Goal: Transaction & Acquisition: Purchase product/service

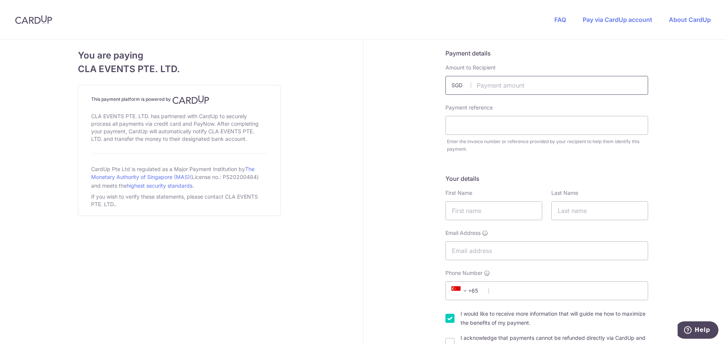
click at [196, 88] on input "text" at bounding box center [546, 85] width 203 height 19
paste input "424.00"
type input "424.00"
click at [196, 113] on input "text" at bounding box center [546, 125] width 203 height 19
click at [196, 76] on input "424.00" at bounding box center [546, 85] width 203 height 19
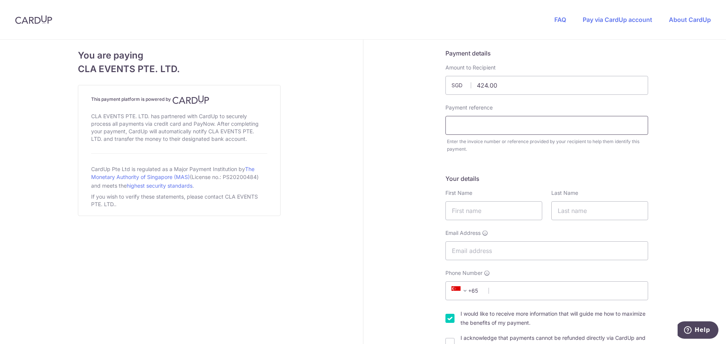
click at [196, 113] on input "text" at bounding box center [546, 125] width 203 height 19
paste input "INV100209"
type input "INV100209"
click at [196, 113] on input "text" at bounding box center [493, 210] width 97 height 19
type input "[PERSON_NAME]"
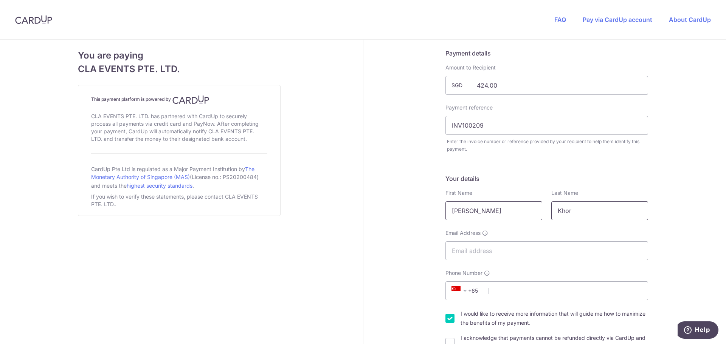
type input "Khor"
type input "[EMAIL_ADDRESS][DOMAIN_NAME]"
click at [196, 113] on input "Phone Number" at bounding box center [546, 291] width 203 height 19
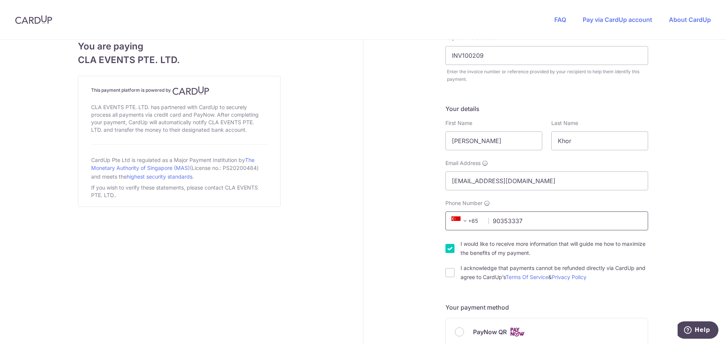
scroll to position [126, 0]
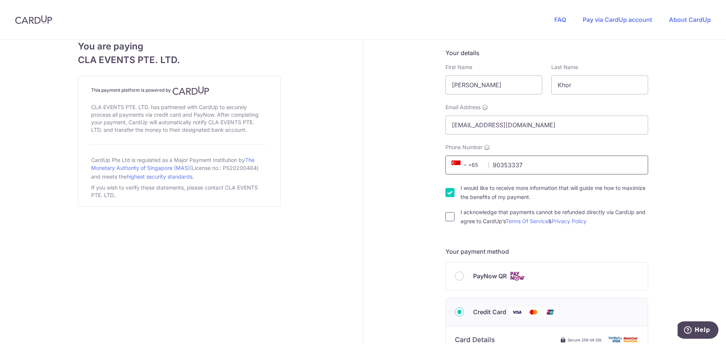
type input "90353337"
click at [196, 113] on input "I acknowledge that payments cannot be refunded directly via CardUp and agree to…" at bounding box center [449, 216] width 9 height 9
checkbox input "true"
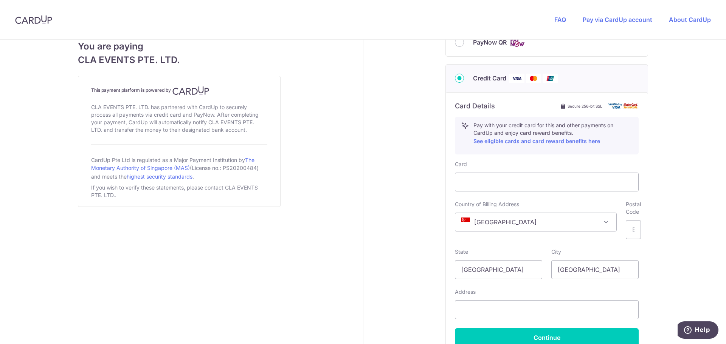
scroll to position [378, 0]
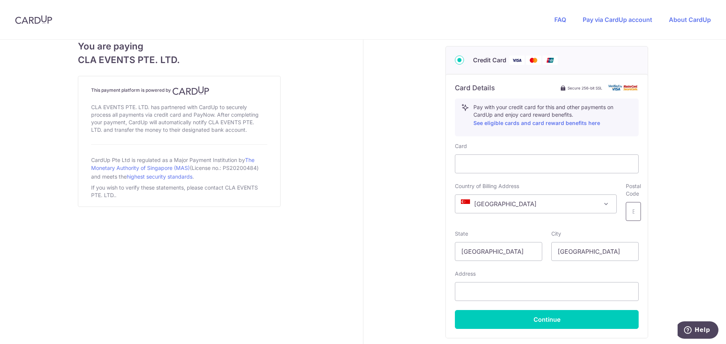
click at [196, 113] on input "text" at bounding box center [633, 211] width 15 height 19
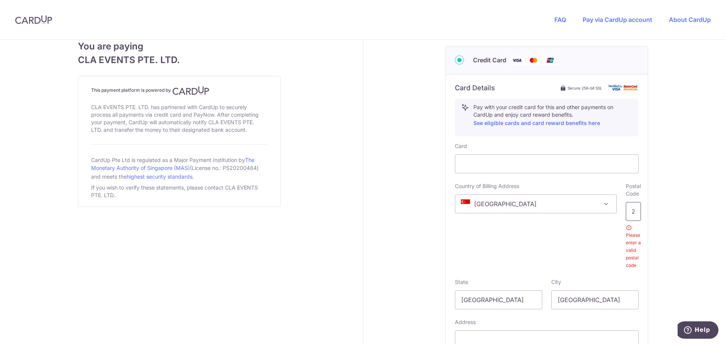
scroll to position [0, 19]
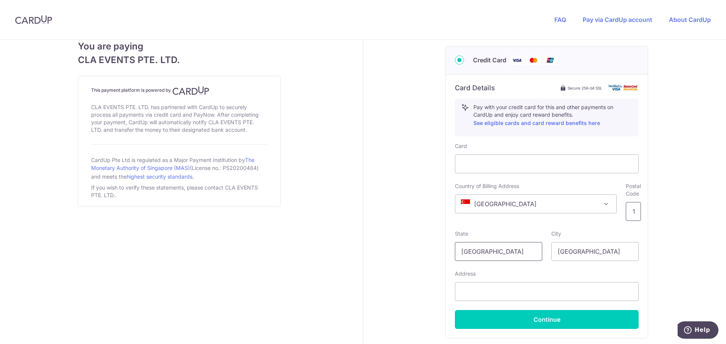
type input "550421"
click at [196, 113] on input "[GEOGRAPHIC_DATA]" at bounding box center [498, 251] width 87 height 19
click at [196, 113] on input "[GEOGRAPHIC_DATA]" at bounding box center [594, 251] width 87 height 19
click at [196, 113] on input "text" at bounding box center [547, 291] width 184 height 19
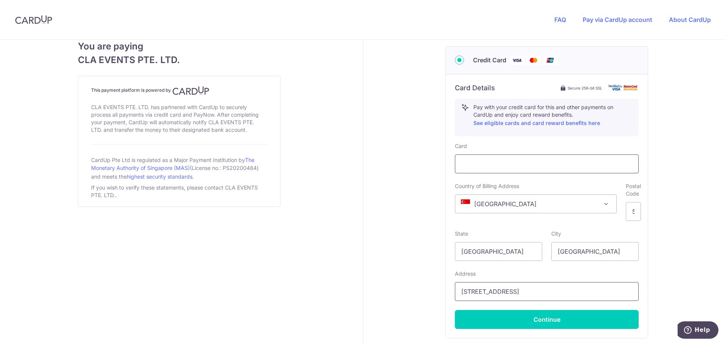
type input "[STREET_ADDRESS]"
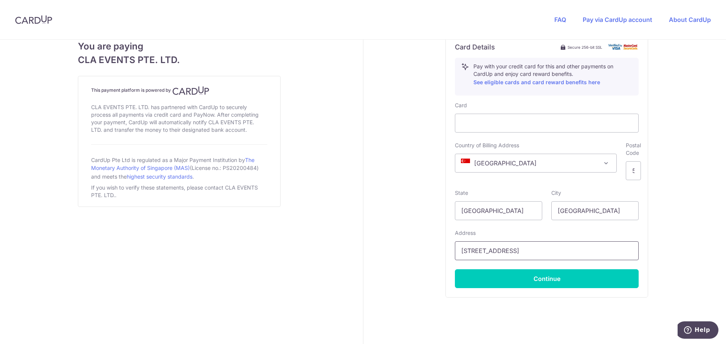
scroll to position [437, 0]
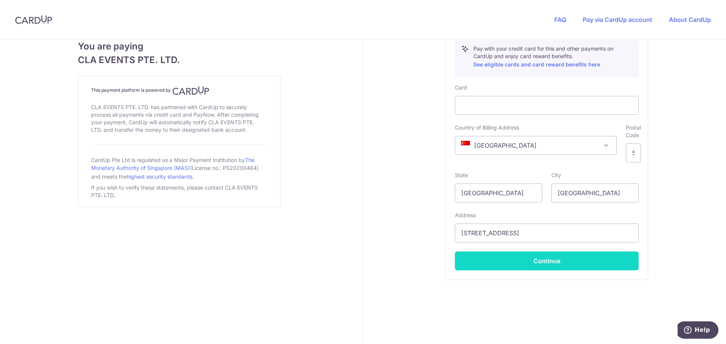
click at [196, 113] on button "Continue" at bounding box center [547, 261] width 184 height 19
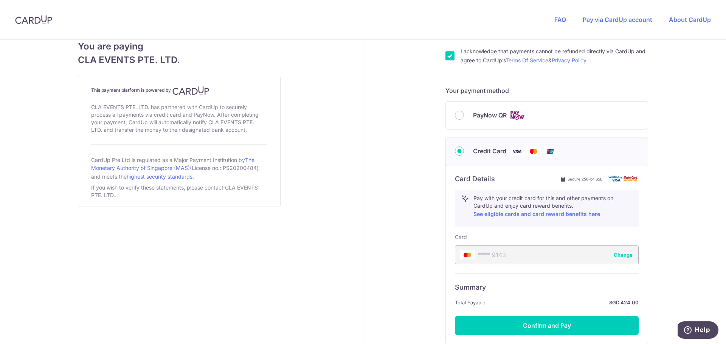
scroll to position [352, 0]
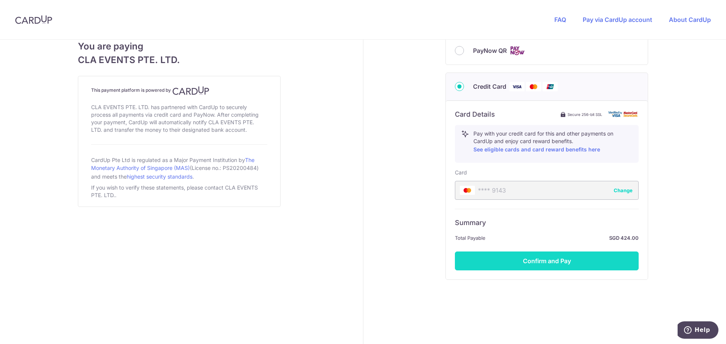
click at [196, 113] on button "Confirm and Pay" at bounding box center [547, 261] width 184 height 19
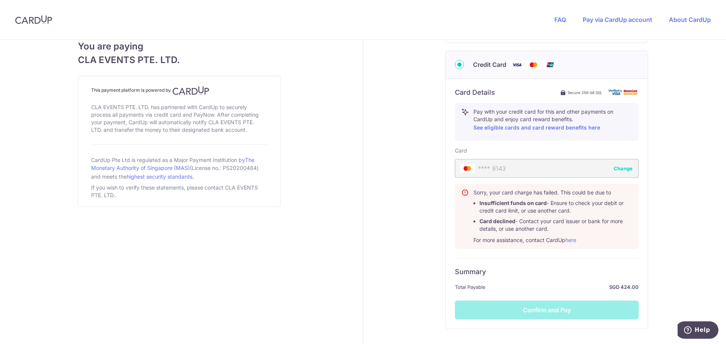
scroll to position [423, 0]
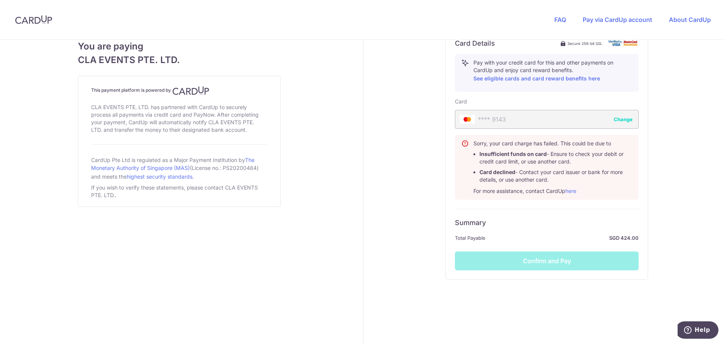
click at [196, 113] on button "Change" at bounding box center [622, 120] width 19 height 8
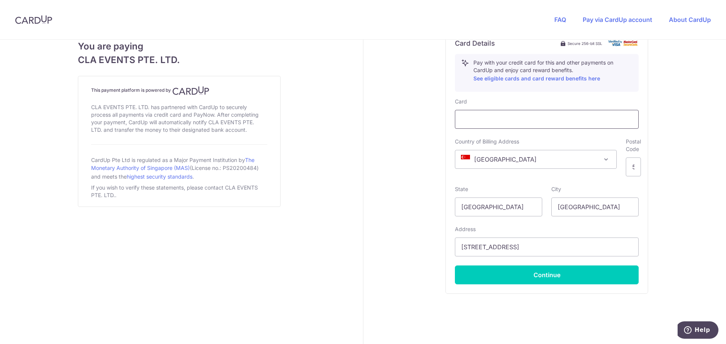
click at [196, 112] on div at bounding box center [547, 119] width 184 height 19
click at [196, 107] on div "Card" at bounding box center [547, 113] width 184 height 31
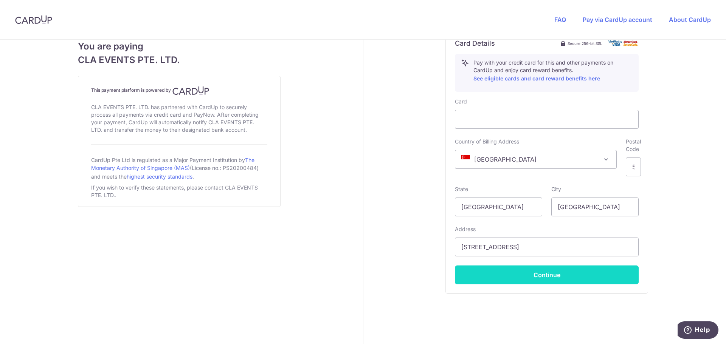
click at [196, 113] on button "Continue" at bounding box center [547, 275] width 184 height 19
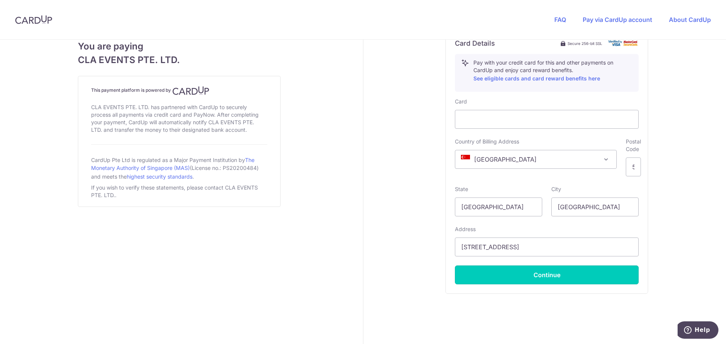
type input "**** 9515"
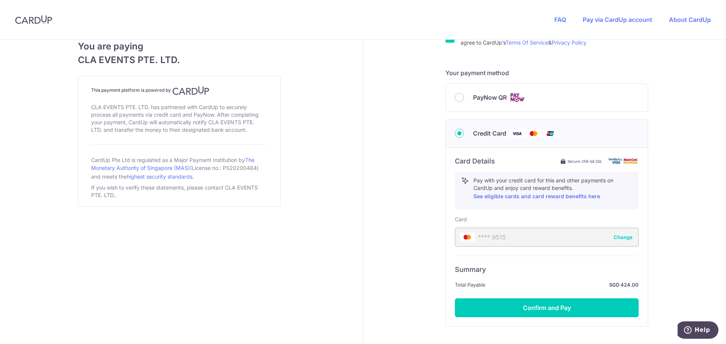
scroll to position [352, 0]
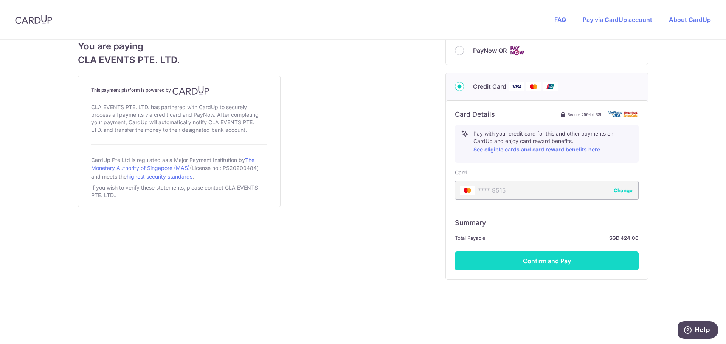
click at [196, 113] on button "Confirm and Pay" at bounding box center [547, 261] width 184 height 19
